Goal: Task Accomplishment & Management: Manage account settings

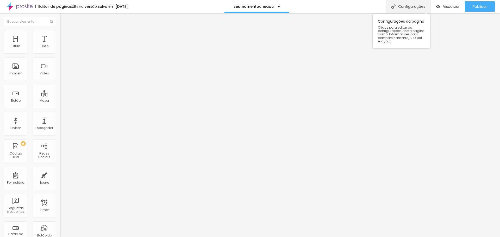
click at [410, 7] on div "Configurações" at bounding box center [408, 6] width 45 height 13
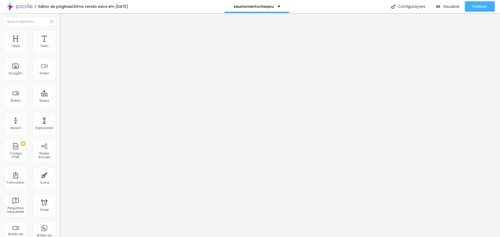
scroll to position [460, 0]
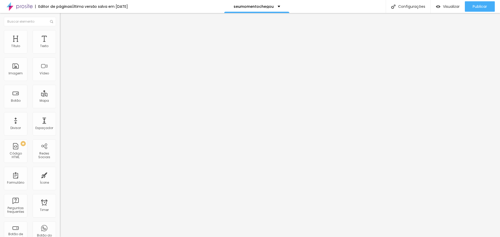
scroll to position [799, 0]
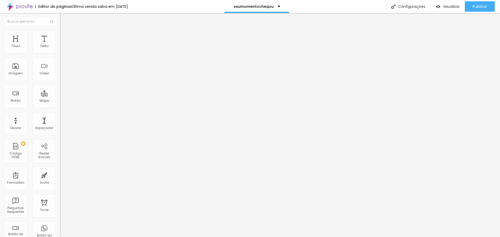
scroll to position [547, 0]
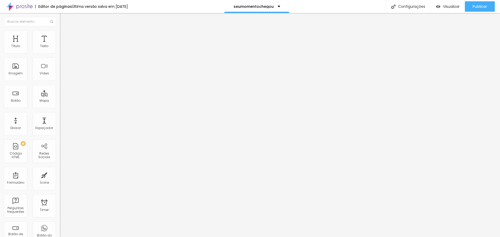
click at [62, 76] on icon "button" at bounding box center [63, 73] width 3 height 3
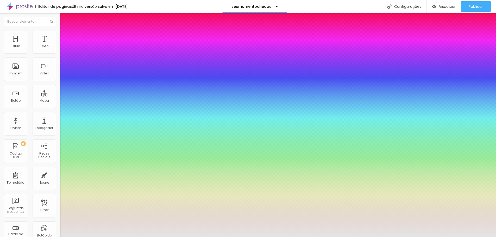
type input "1"
select select "AmaticSC"
type input "1"
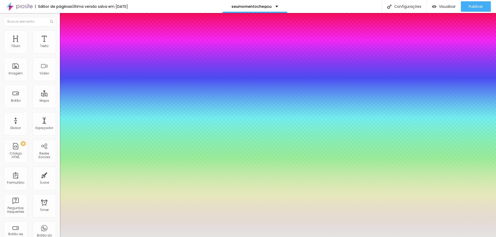
select select "Amita-Bold"
type input "1"
select select "AmaticSC"
type input "1"
select select "Amita-Bold"
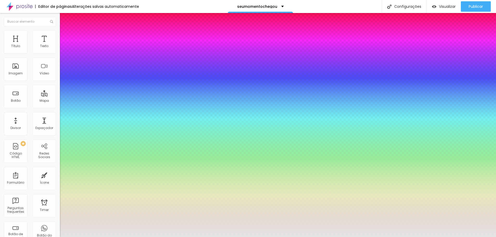
type input "1"
select select "Amita-Regular"
type input "1"
select select "[GEOGRAPHIC_DATA]"
type input "1"
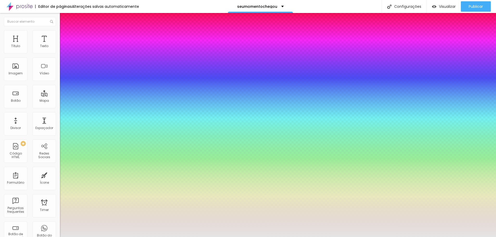
select select "AnonymousPro-Bold"
type input "1"
select select "AnonymousPro-Italic"
type input "1"
select select "AnonymousPro-Regular"
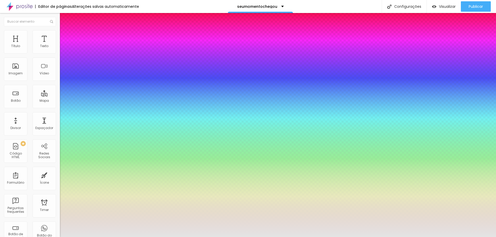
type input "1"
select select "Arapey"
type input "1"
select select "Archivo-Bold"
type input "1"
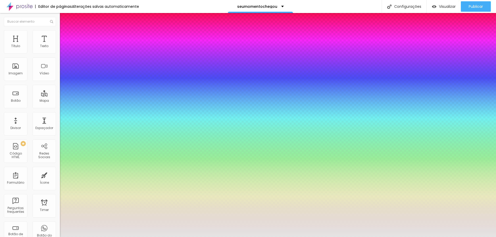
select select "Arapey"
type input "1"
click at [262, 237] on div at bounding box center [248, 237] width 496 height 0
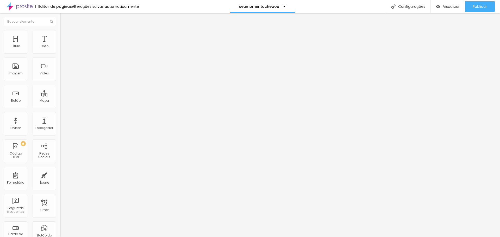
type input "110"
type input "105"
type input "100"
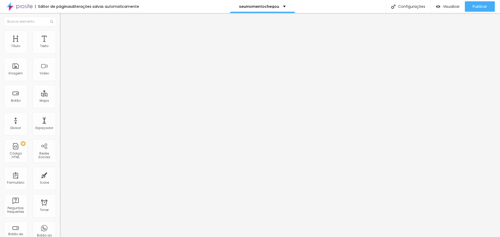
type input "100"
type input "95"
type input "90"
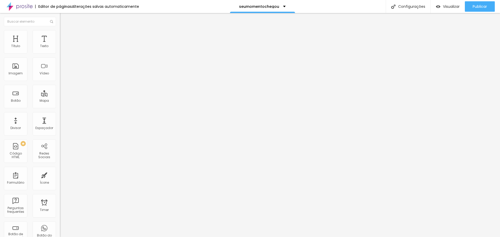
type input "84"
type input "74"
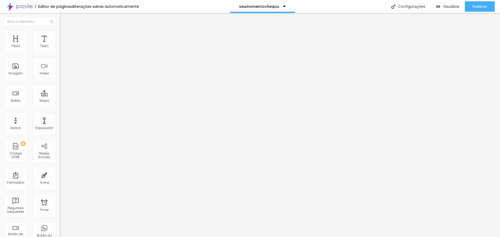
click at [60, 96] on input "range" at bounding box center [77, 98] width 34 height 4
click at [60, 23] on button "Editar Texto" at bounding box center [90, 19] width 60 height 12
click at [60, 30] on img at bounding box center [62, 32] width 5 height 5
click at [471, 7] on button "Publicar" at bounding box center [480, 6] width 30 height 10
click at [479, 7] on span "Publicar" at bounding box center [480, 6] width 14 height 4
